Goal: Task Accomplishment & Management: Manage account settings

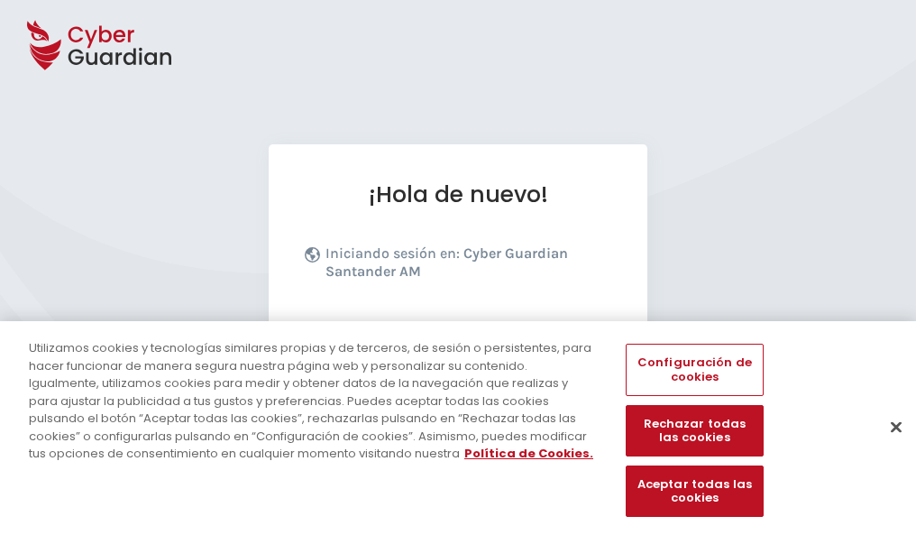
scroll to position [221, 0]
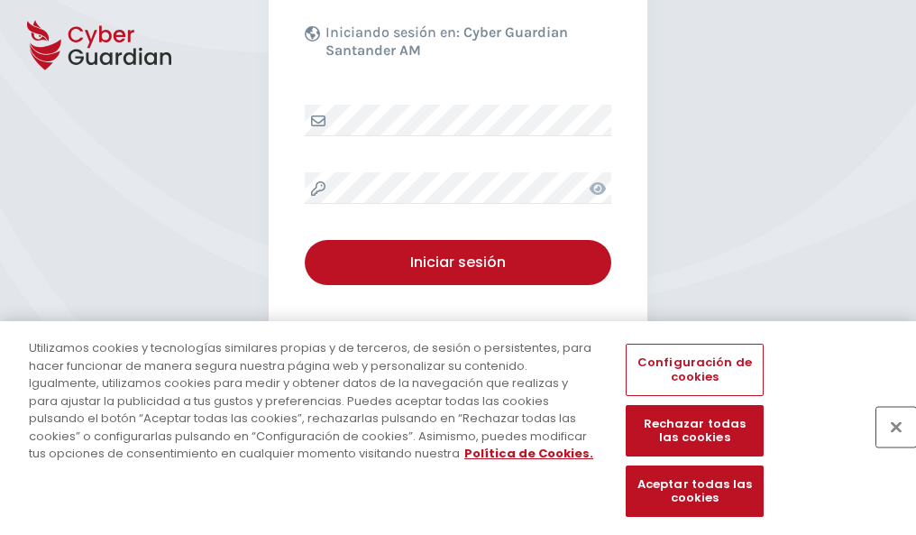
click at [887, 445] on button "Cerrar" at bounding box center [896, 427] width 40 height 40
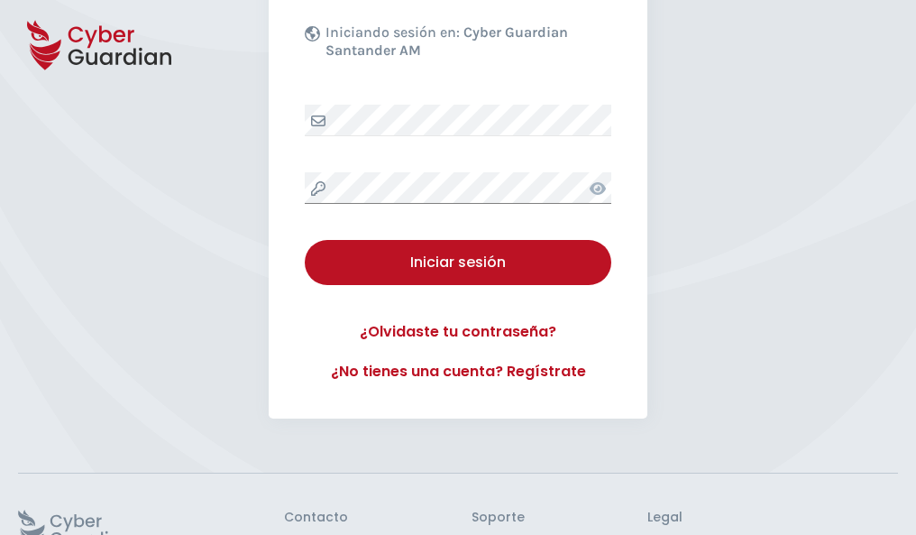
scroll to position [351, 0]
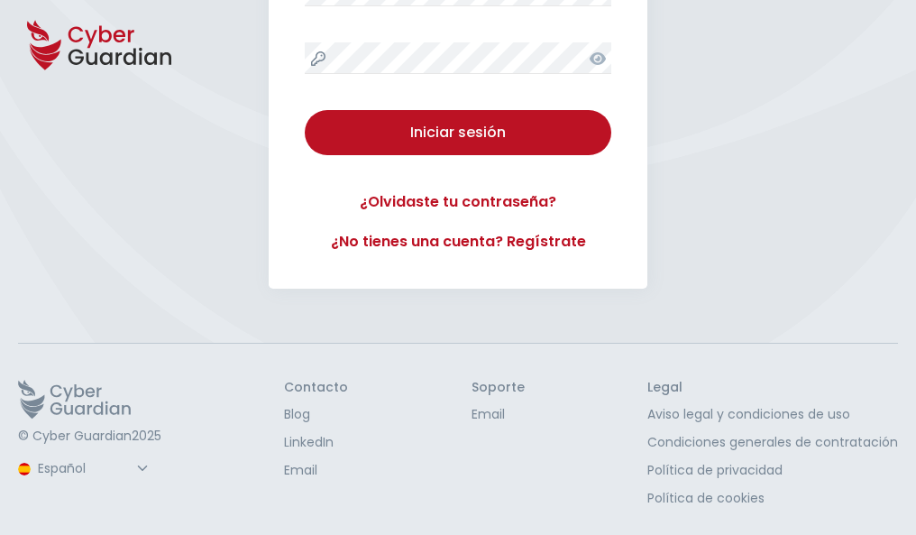
click at [305, 110] on button "Iniciar sesión" at bounding box center [458, 132] width 307 height 45
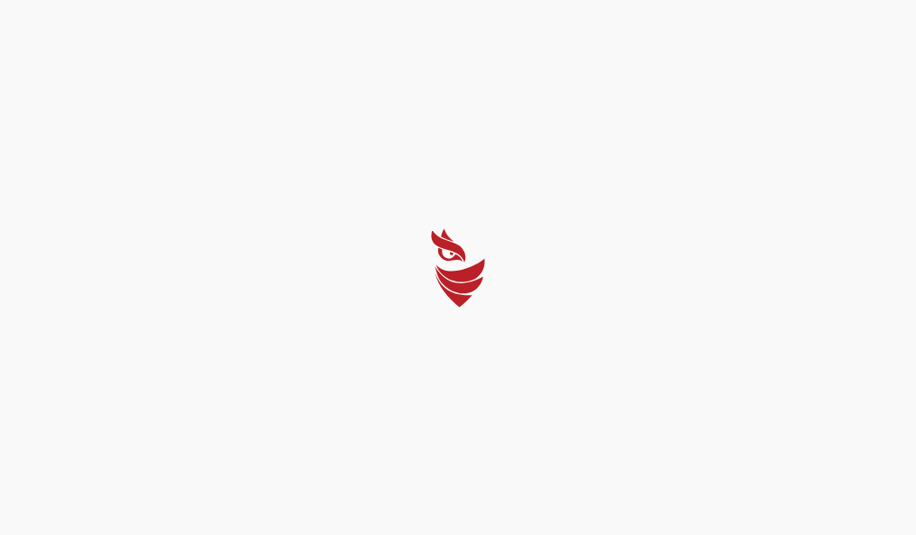
scroll to position [0, 0]
select select "Português (BR)"
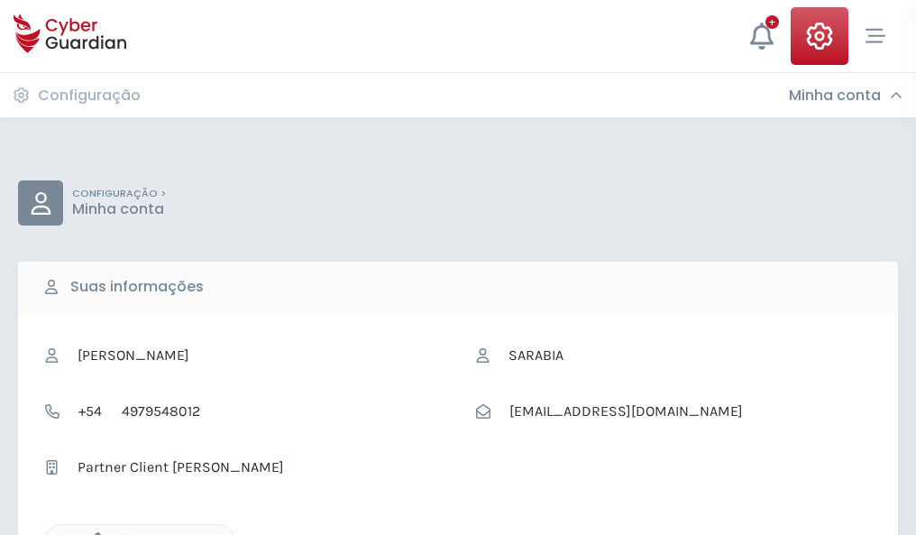
click at [93, 533] on icon "button" at bounding box center [93, 539] width 15 height 15
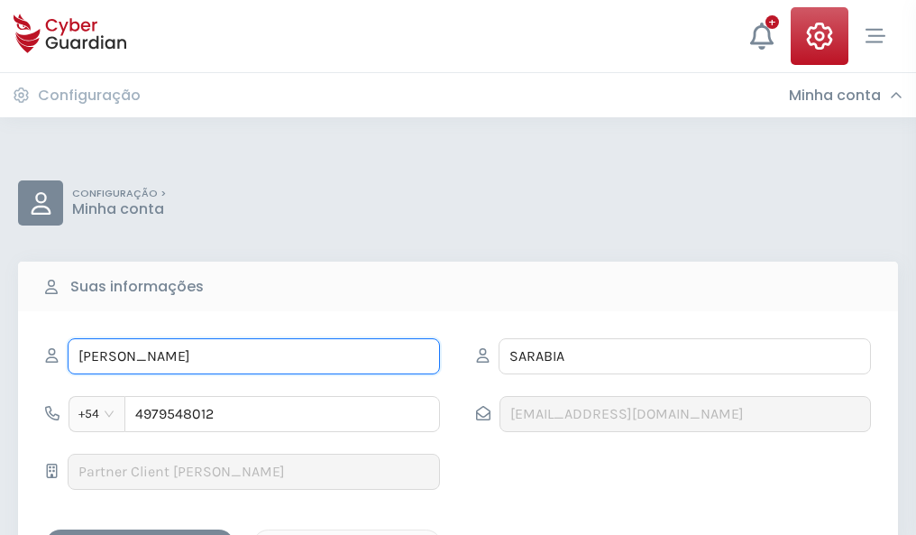
click at [253, 356] on input "JUAN LUIS" at bounding box center [254, 356] width 372 height 36
type input "J"
type input "Obdulia"
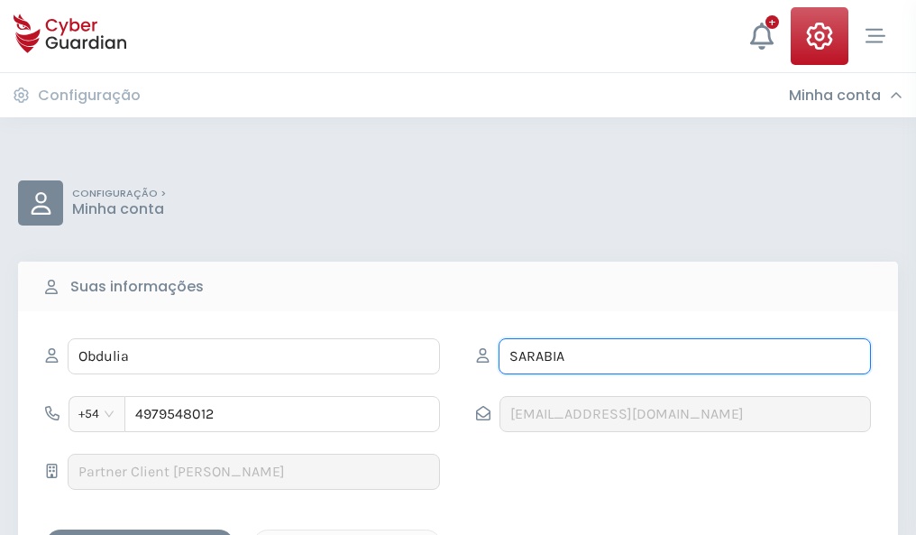
click at [684, 356] on input "SARABIA" at bounding box center [685, 356] width 372 height 36
type input "S"
type input "Palacios"
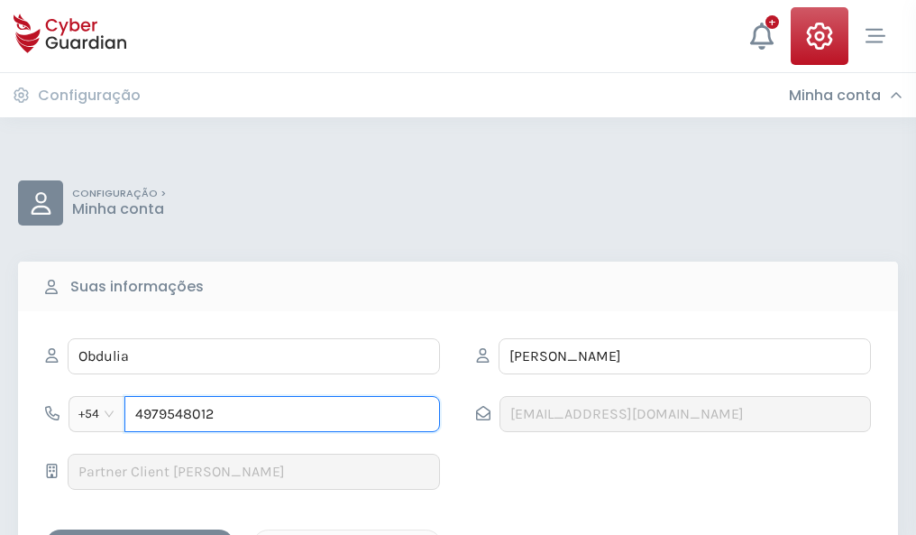
click at [282, 414] on input "4979548012" at bounding box center [282, 414] width 316 height 36
type input "4"
type input "4971720335"
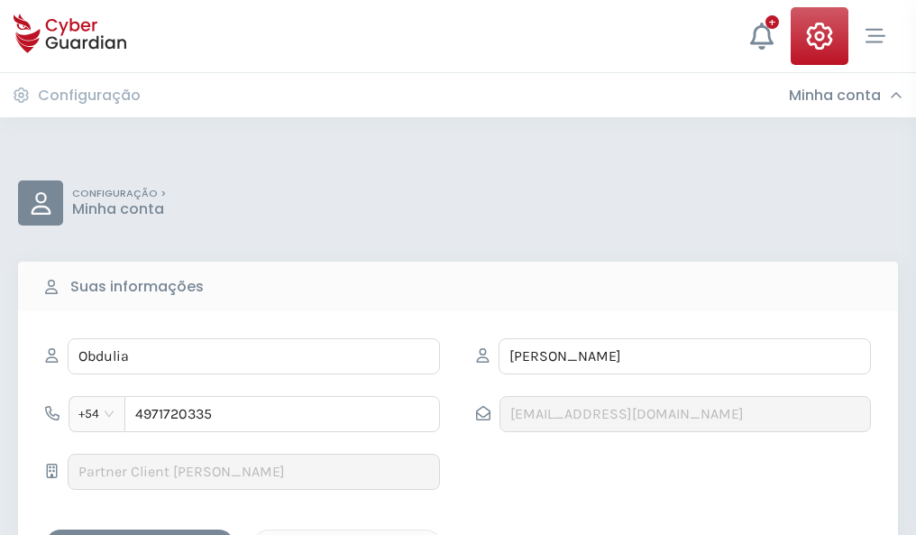
click at [140, 534] on div "Salvar alterações" at bounding box center [140, 545] width 162 height 23
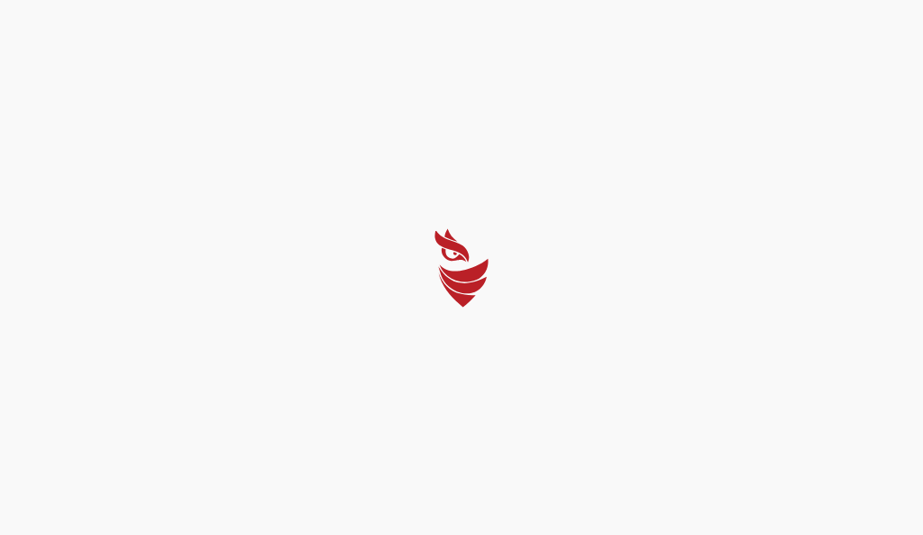
select select "Português (BR)"
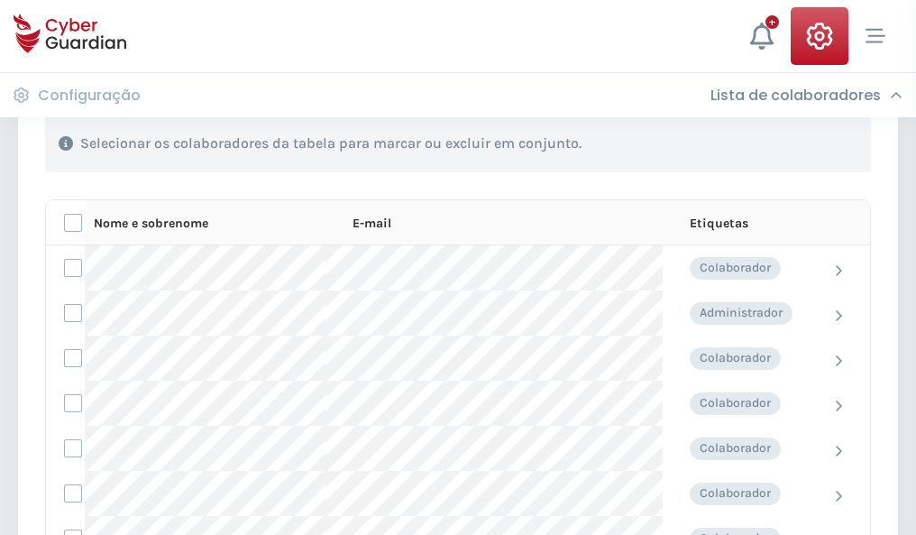
scroll to position [772, 0]
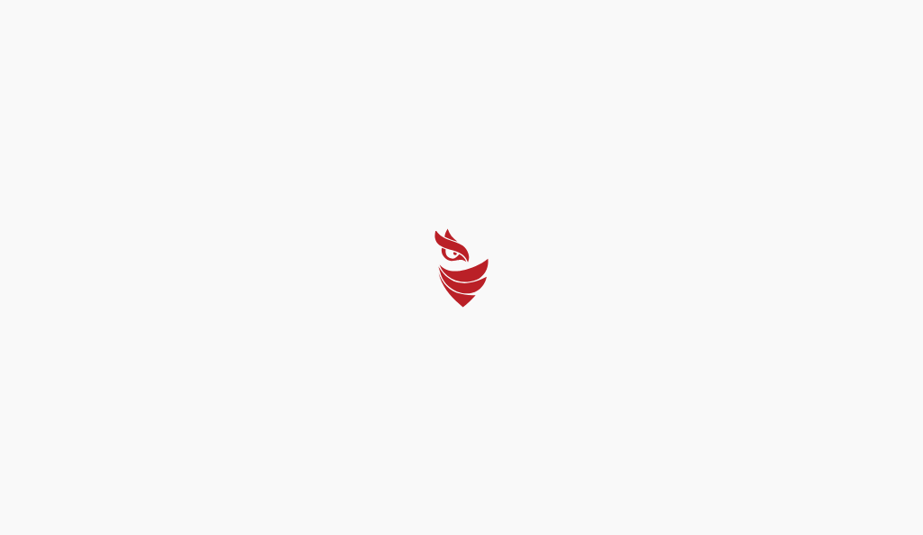
select select "Português (BR)"
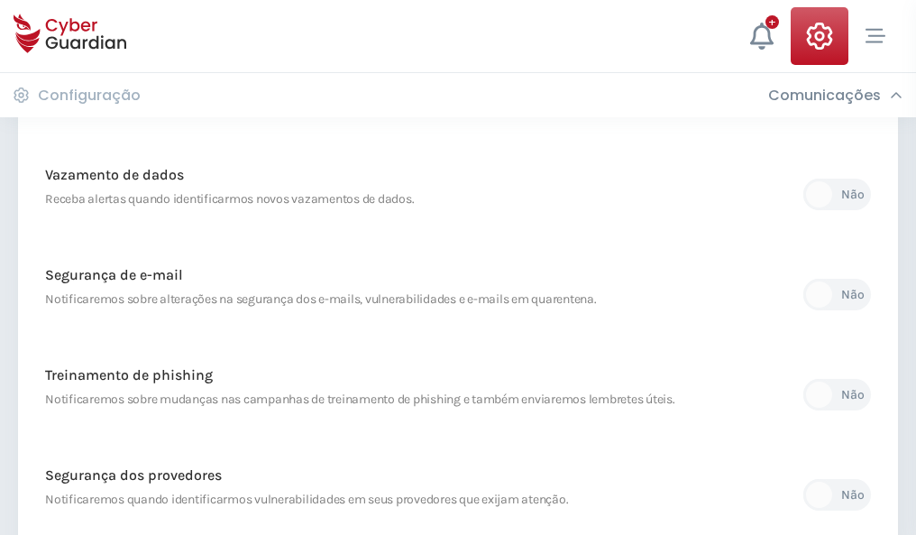
scroll to position [949, 0]
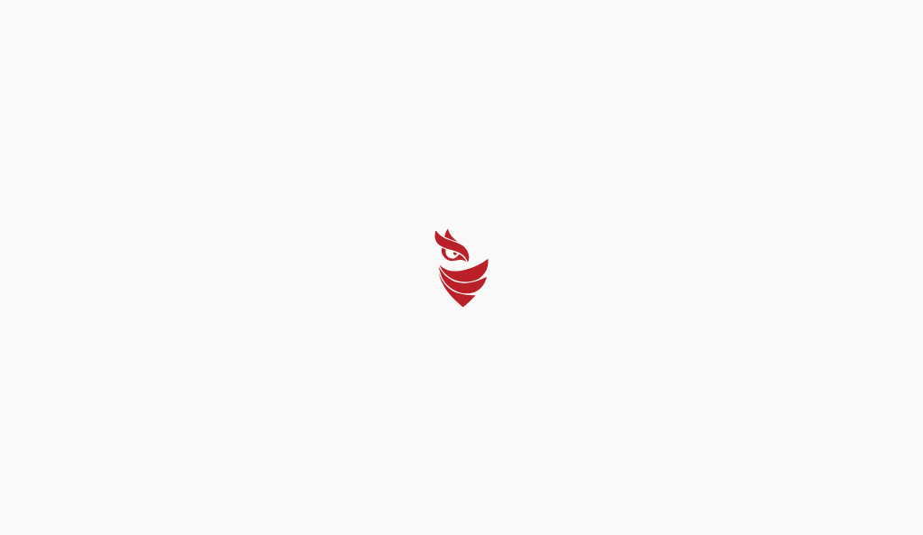
select select "Português (BR)"
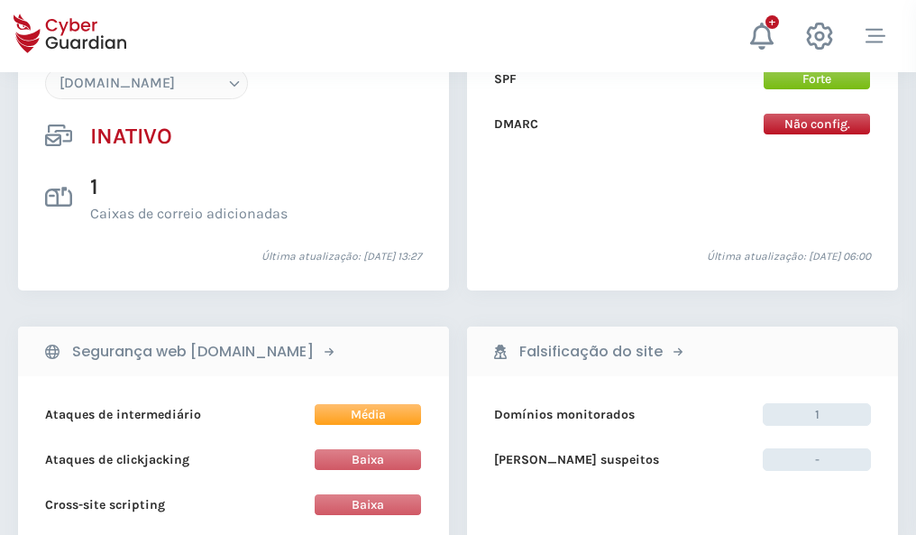
scroll to position [1697, 0]
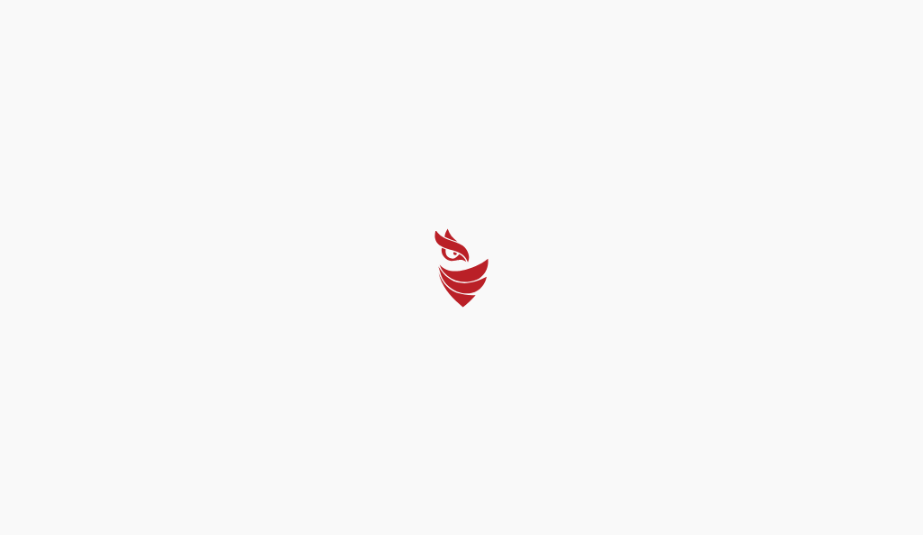
select select "Português (BR)"
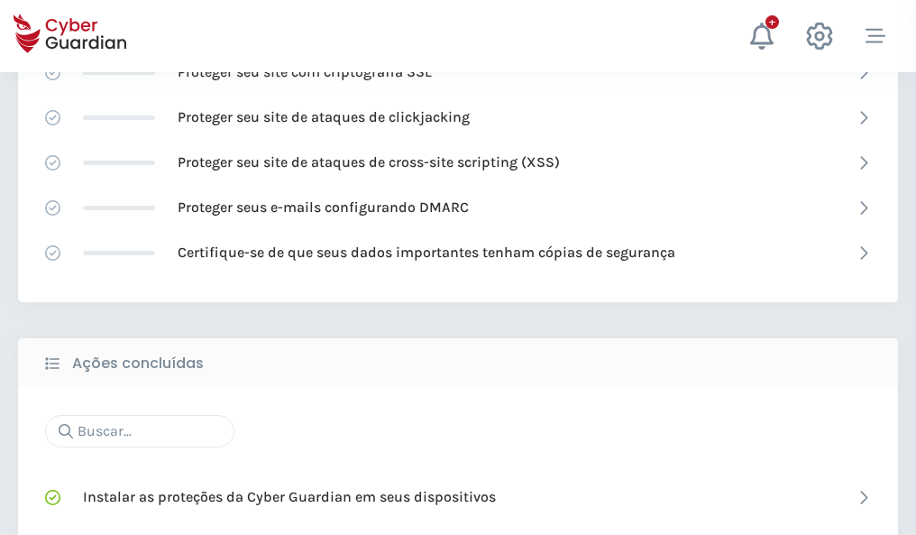
scroll to position [1201, 0]
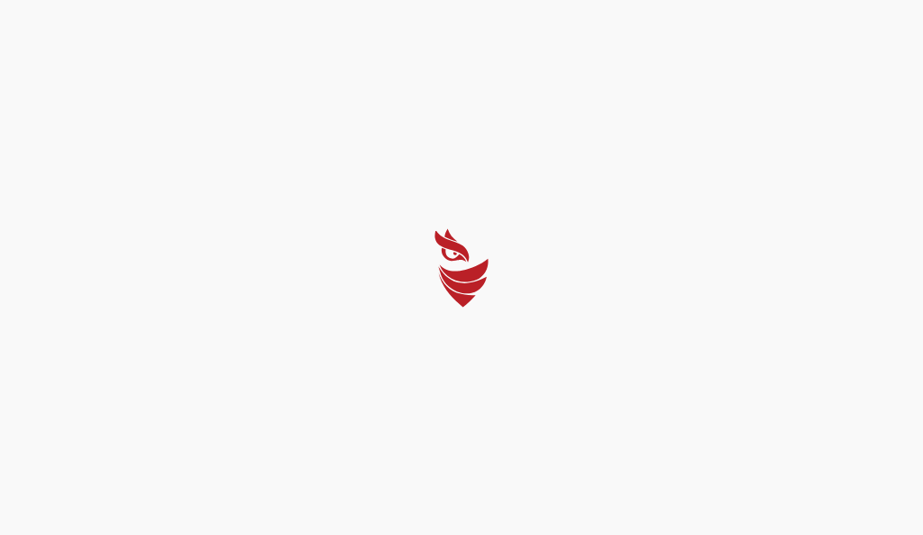
select select "Português (BR)"
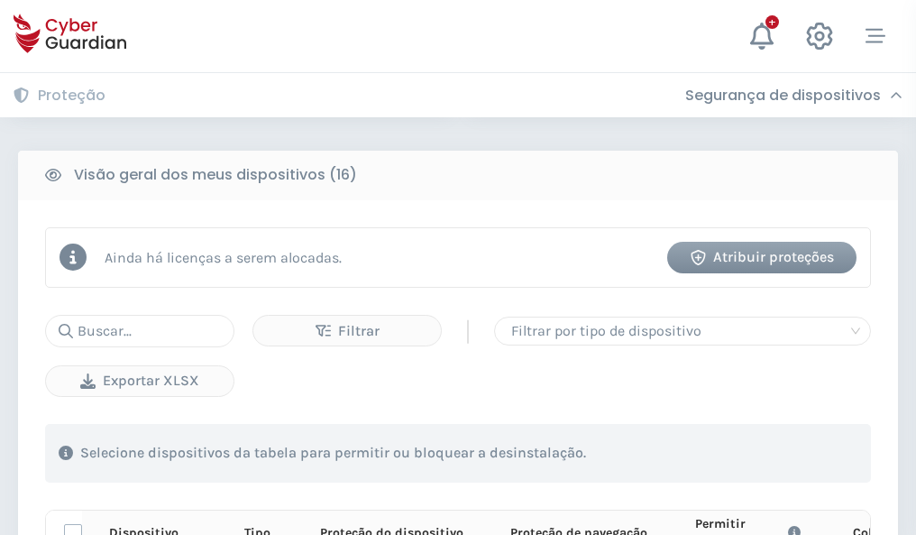
scroll to position [1593, 0]
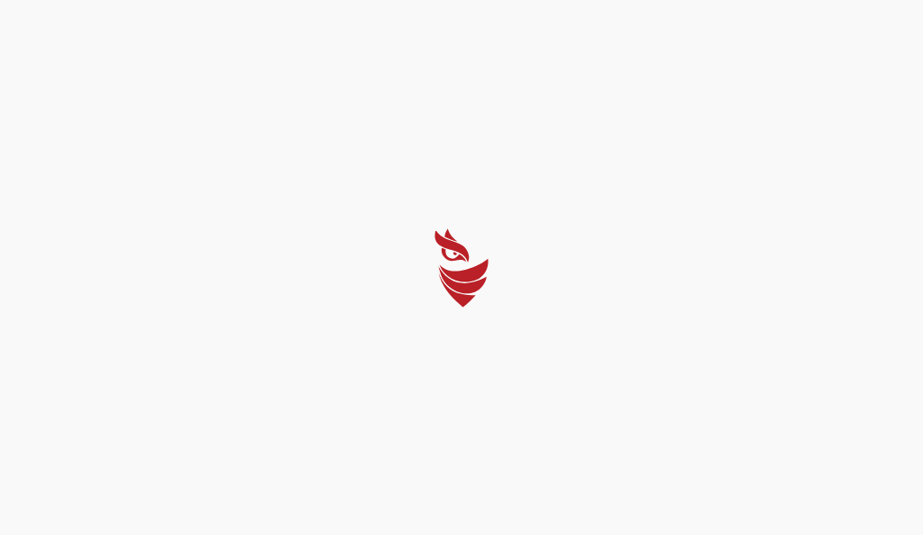
select select "Português (BR)"
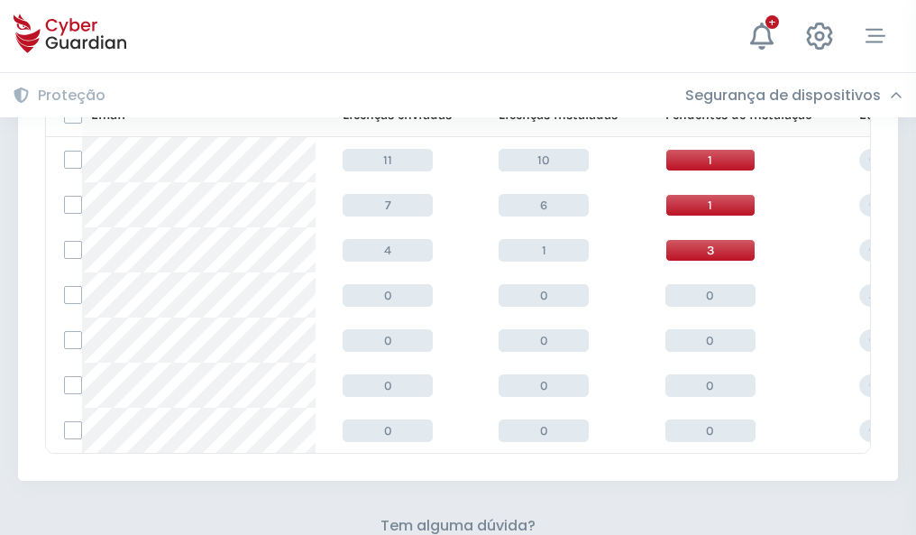
scroll to position [792, 0]
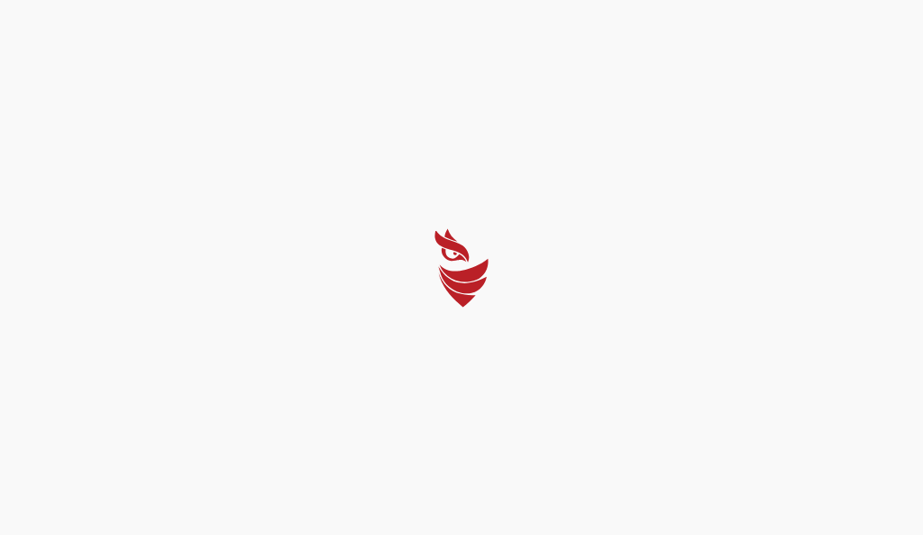
select select "Português (BR)"
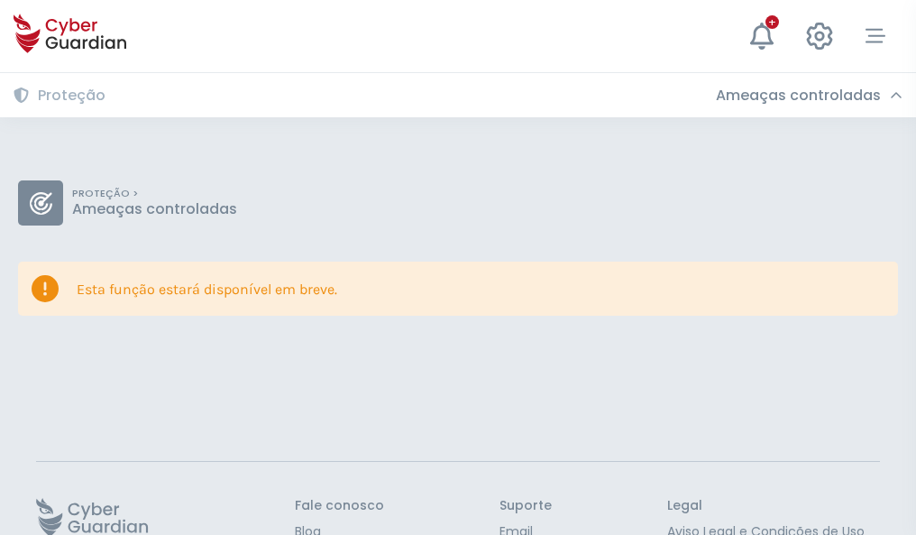
scroll to position [117, 0]
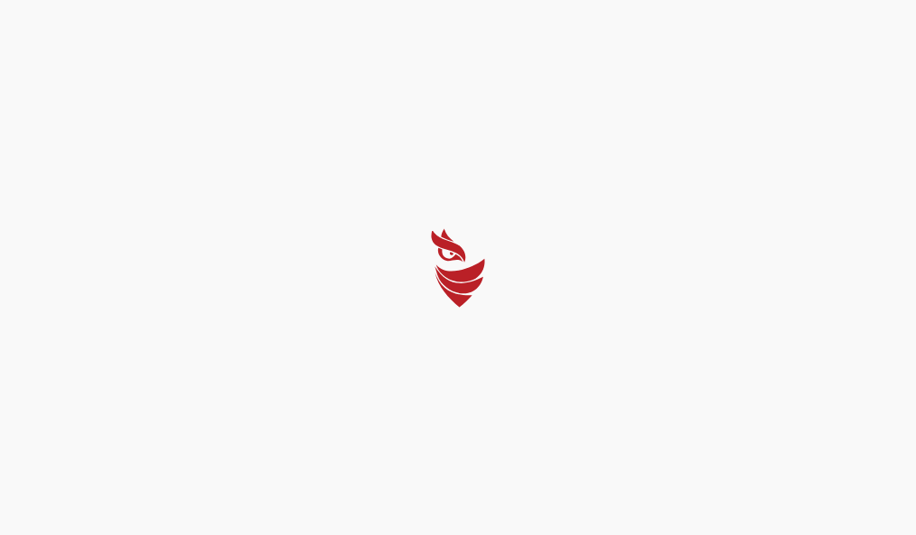
select select "Português (BR)"
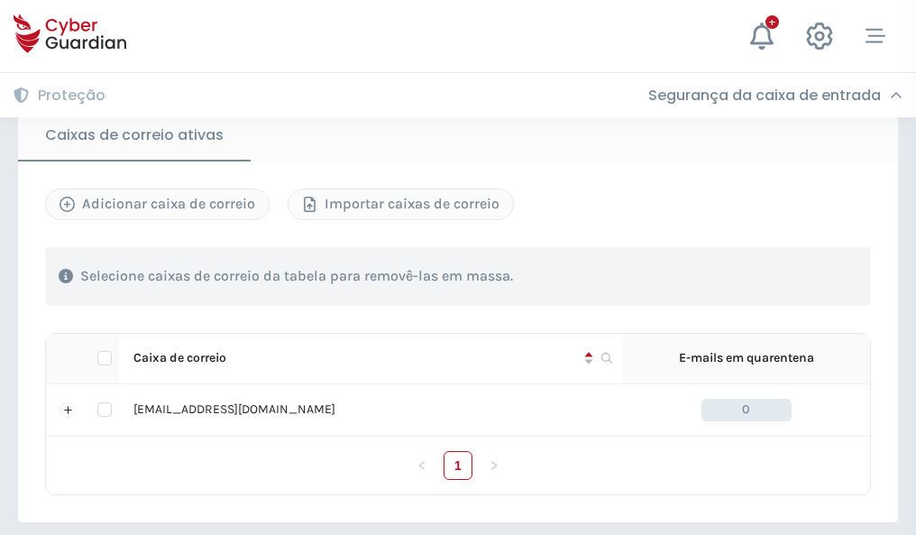
scroll to position [1488, 0]
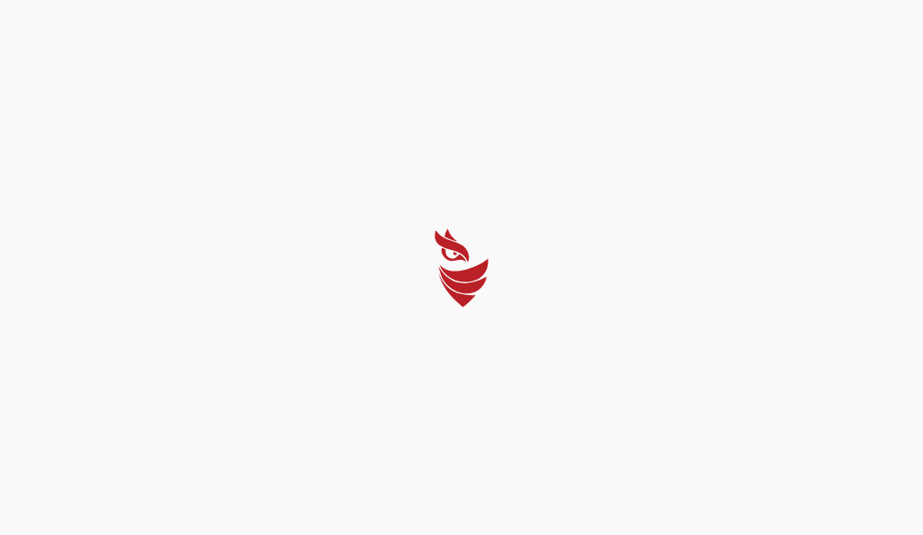
select select "Português (BR)"
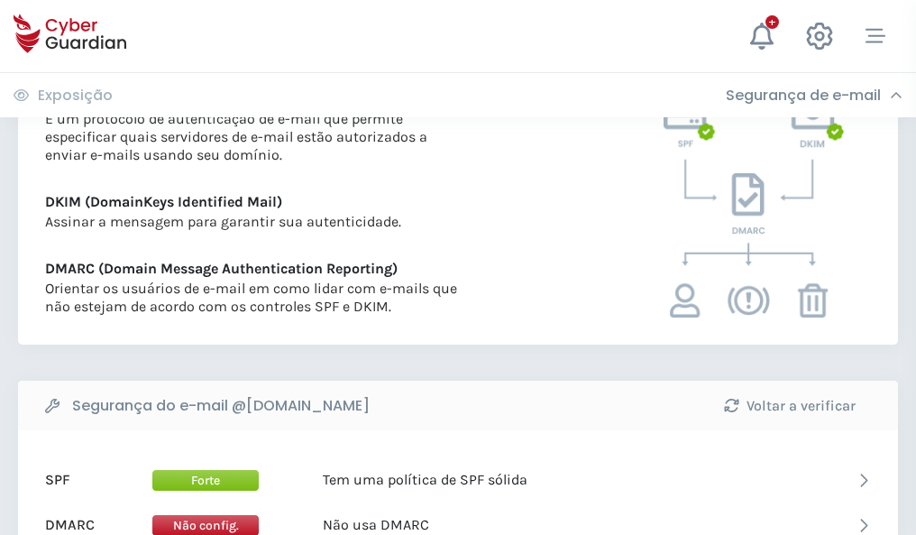
scroll to position [973, 0]
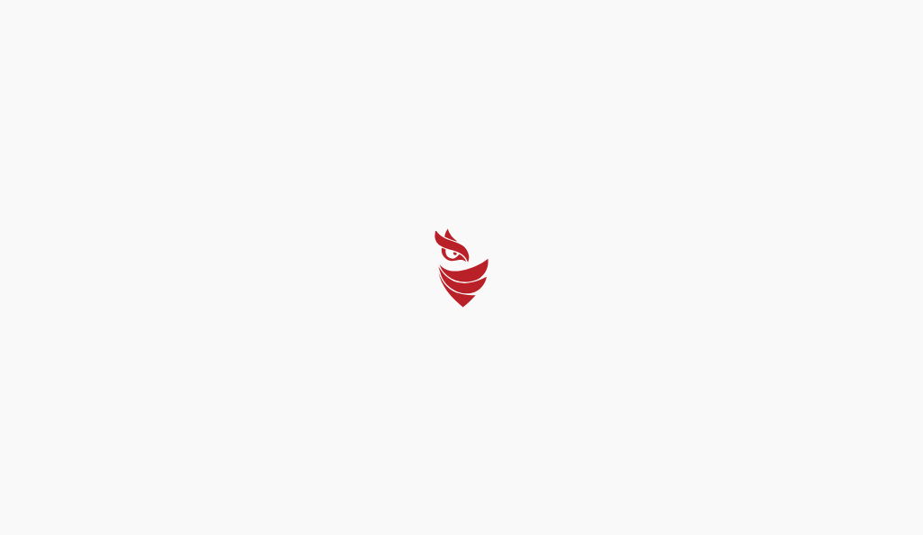
select select "Português (BR)"
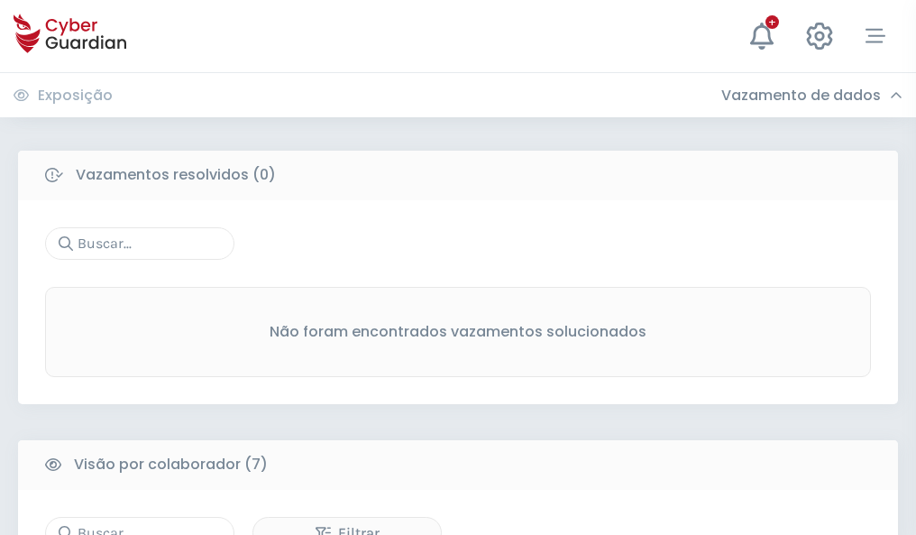
scroll to position [1491, 0]
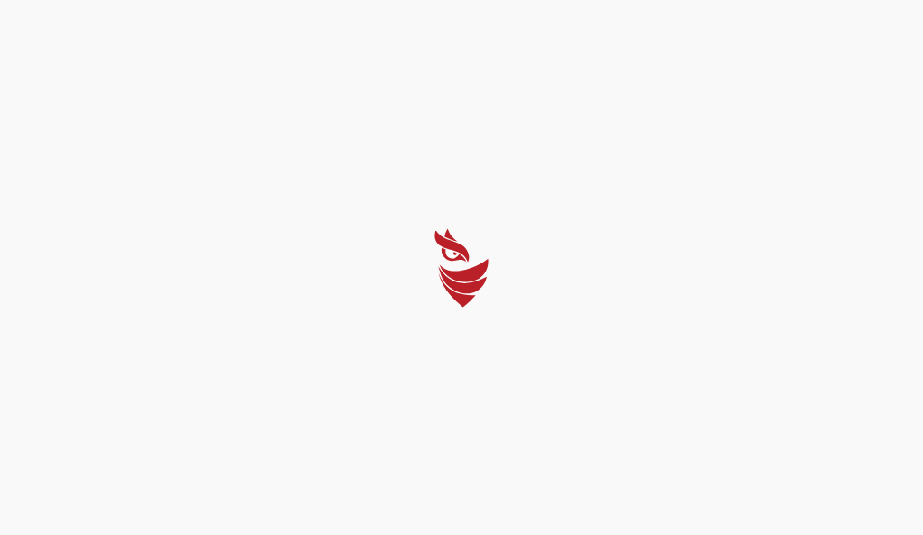
select select "Português (BR)"
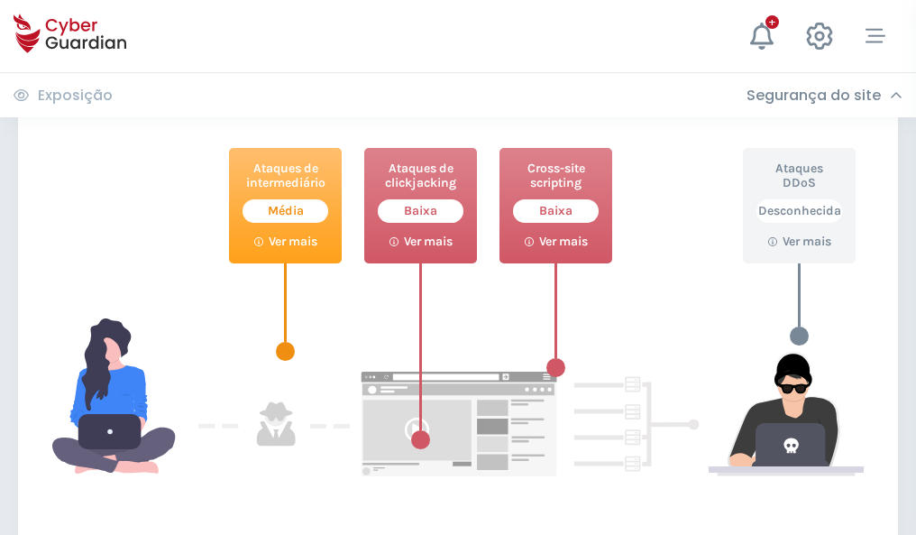
scroll to position [982, 0]
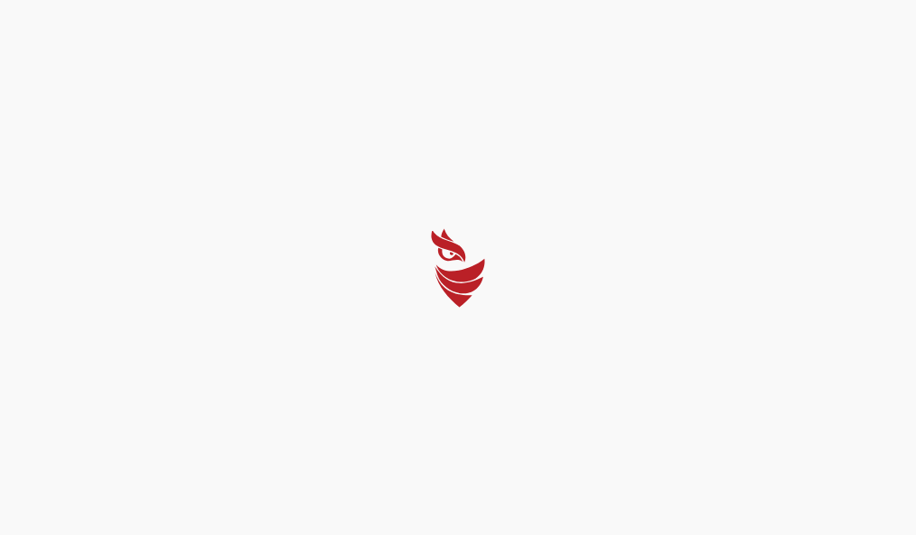
select select "Português (BR)"
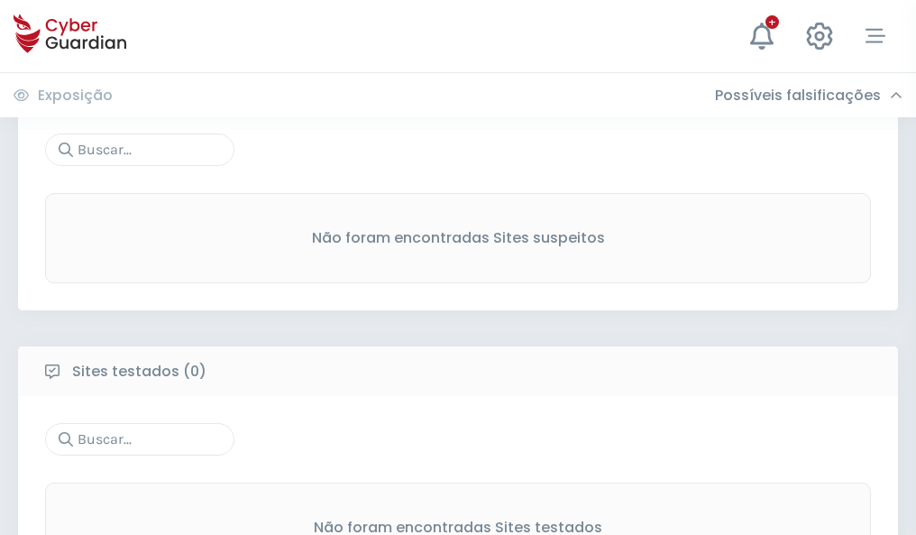
scroll to position [943, 0]
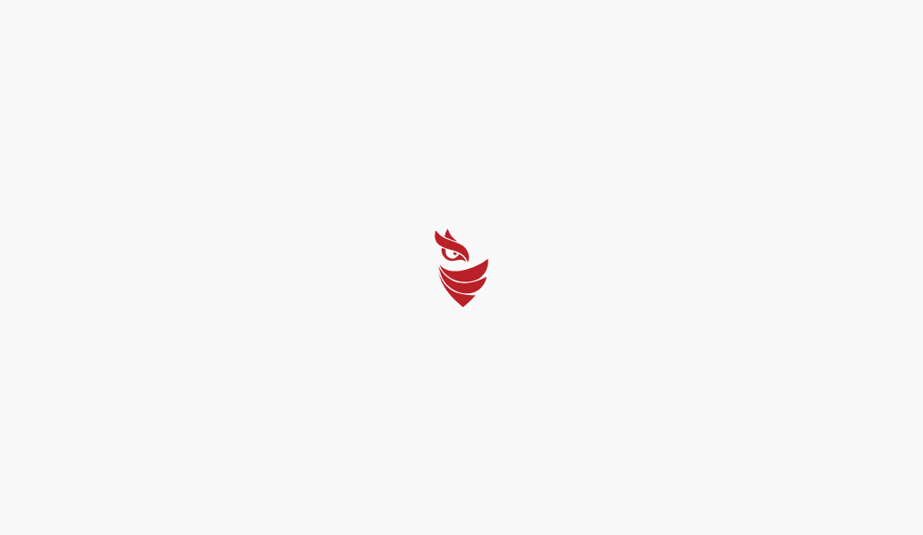
select select "Português (BR)"
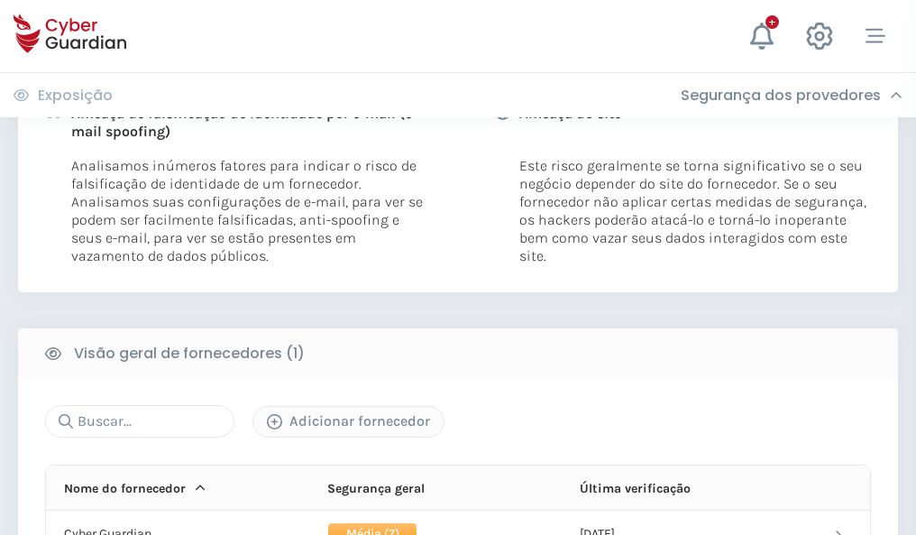
scroll to position [919, 0]
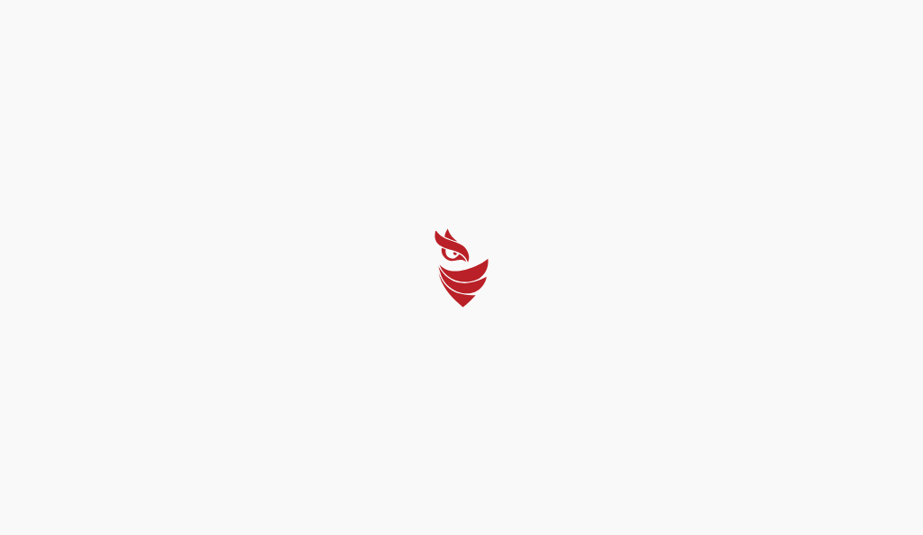
select select "Português (BR)"
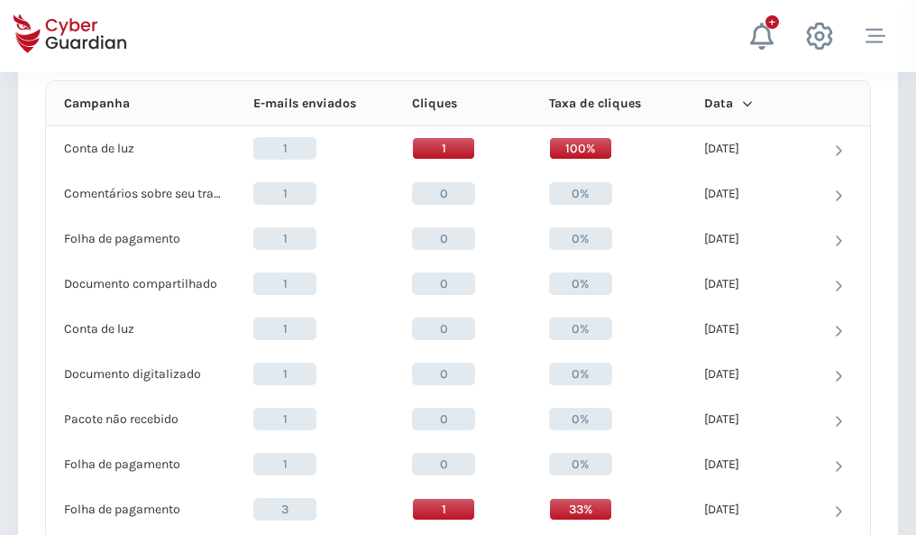
scroll to position [1617, 0]
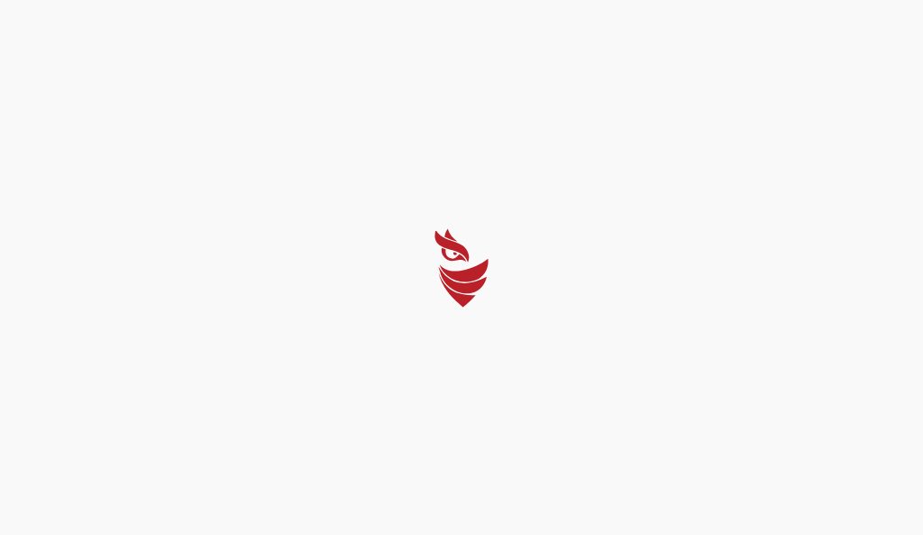
select select "Português (BR)"
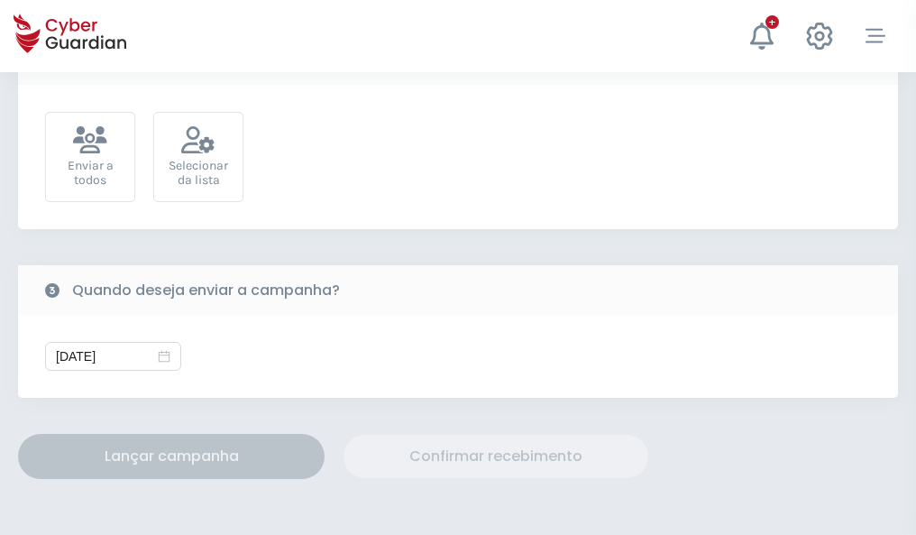
scroll to position [660, 0]
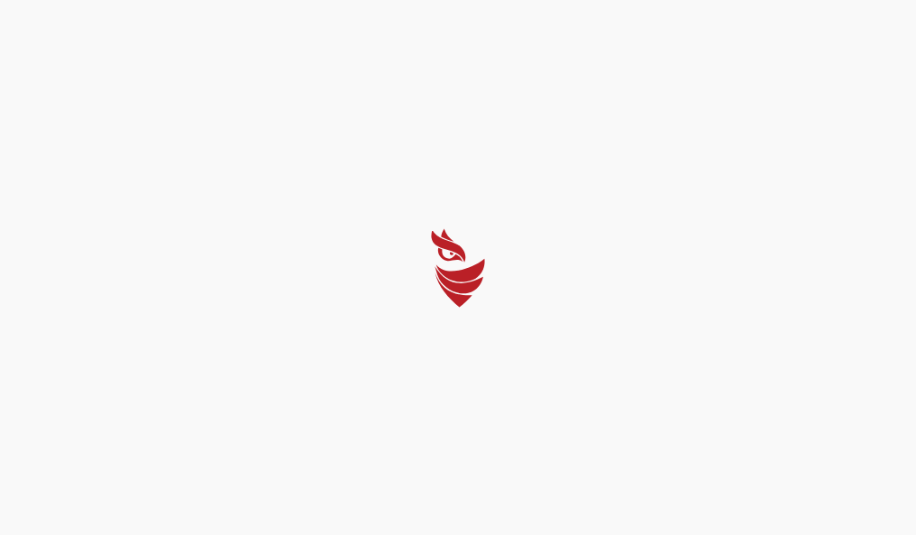
select select "Português (BR)"
